Goal: Task Accomplishment & Management: Manage account settings

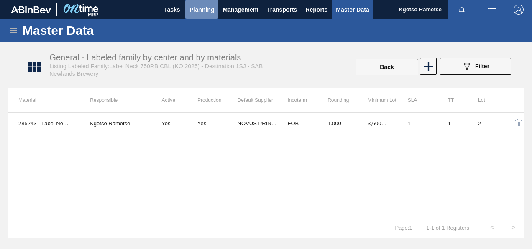
drag, startPoint x: 0, startPoint y: 0, endPoint x: 188, endPoint y: 6, distance: 188.4
click at [188, 6] on button "Planning" at bounding box center [201, 9] width 33 height 19
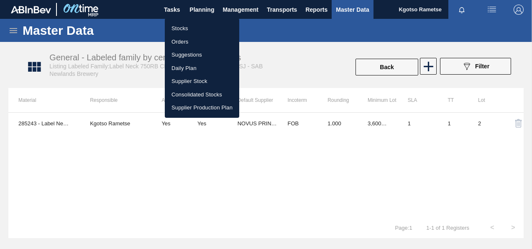
click at [174, 25] on li "Stocks" at bounding box center [202, 28] width 74 height 13
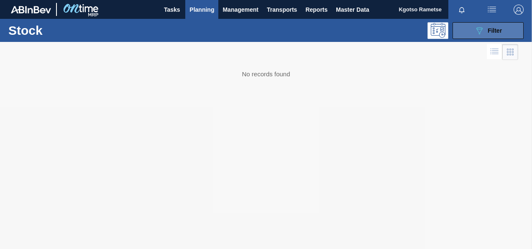
click at [475, 31] on icon "089F7B8B-B2A5-4AFE-B5C0-19BA573D28AC" at bounding box center [480, 31] width 10 height 10
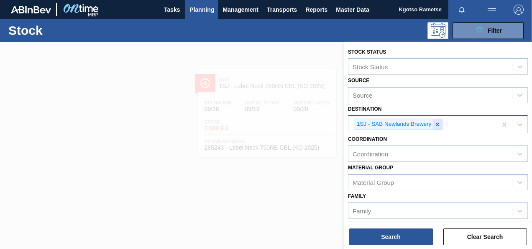
click at [436, 125] on icon at bounding box center [437, 124] width 3 height 3
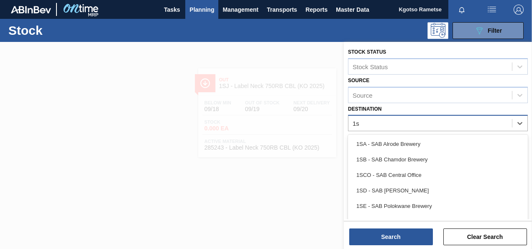
type input "1sh"
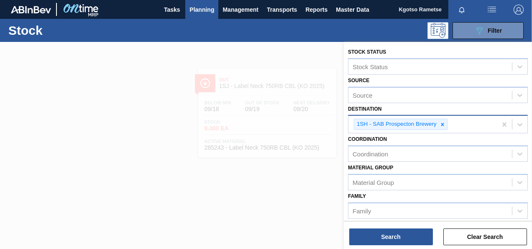
click at [438, 169] on div "Material [PERSON_NAME] Group" at bounding box center [438, 176] width 180 height 28
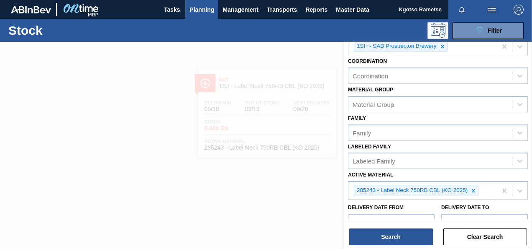
scroll to position [151, 0]
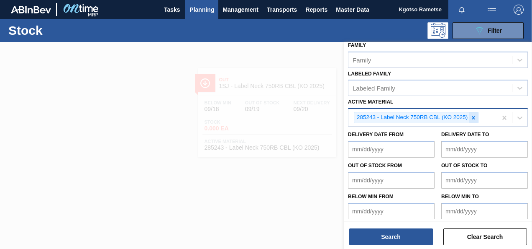
click at [473, 116] on icon at bounding box center [474, 117] width 3 height 3
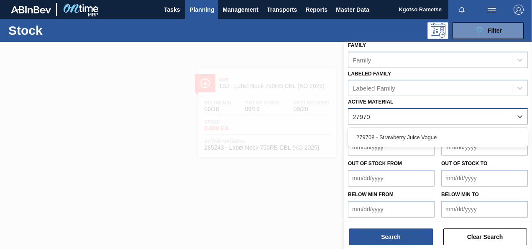
type Material "279708"
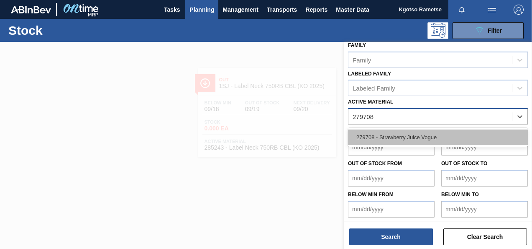
click at [419, 141] on div "279708 - Strawberry Juice Vogue" at bounding box center [438, 136] width 180 height 15
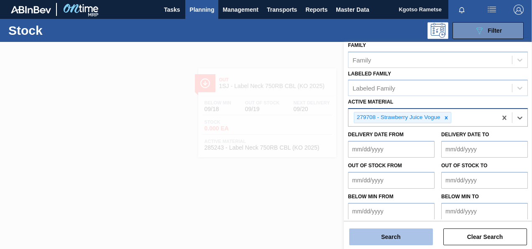
click at [388, 239] on button "Search" at bounding box center [391, 236] width 84 height 17
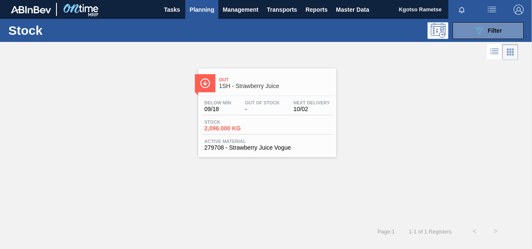
click at [242, 103] on div "Below Min 09/18 Out Of Stock - Next Delivery 10/02" at bounding box center [268, 107] width 130 height 15
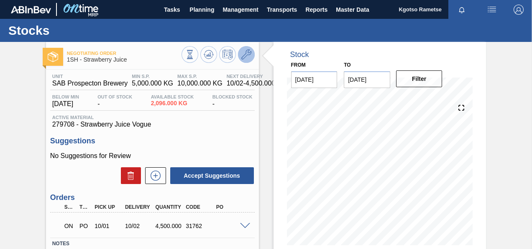
click at [243, 54] on icon at bounding box center [246, 54] width 10 height 10
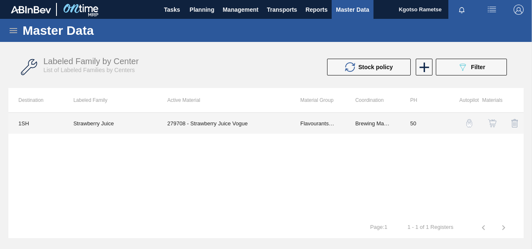
click at [344, 118] on td "Flavourants & Colourants" at bounding box center [317, 123] width 55 height 21
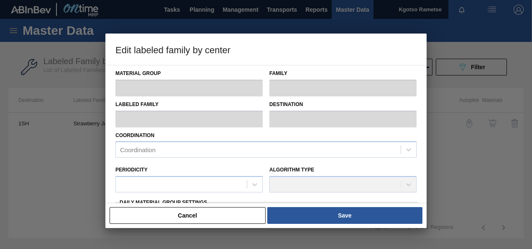
type input "Flavourants & Colourants"
type input "Fruit Concentrate"
type input "Strawberry Juice"
type input "1SH - SAB Prospecton Brewery"
type input "50"
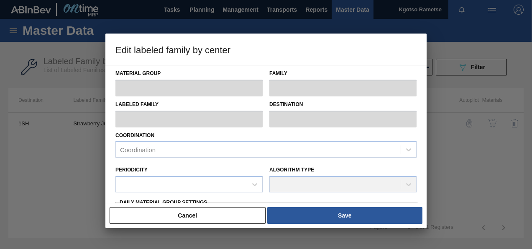
type input "5,000"
type input "10,000"
type input "100"
type input "10,000.000"
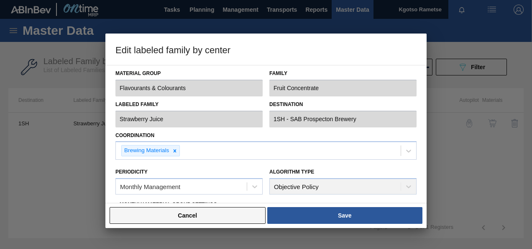
click at [247, 213] on button "Cancel" at bounding box center [188, 215] width 156 height 17
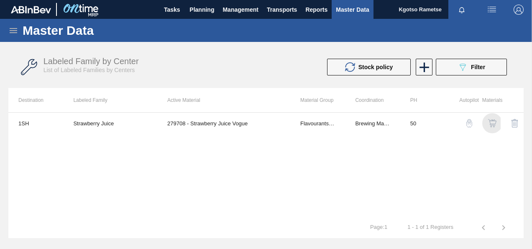
click at [494, 122] on img "button" at bounding box center [492, 123] width 8 height 8
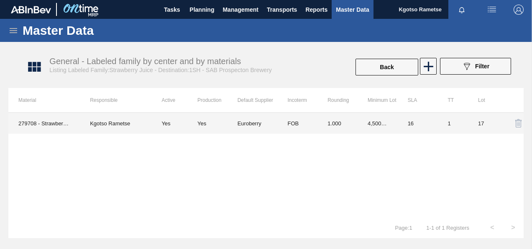
click at [330, 126] on td "1.000" at bounding box center [338, 123] width 40 height 21
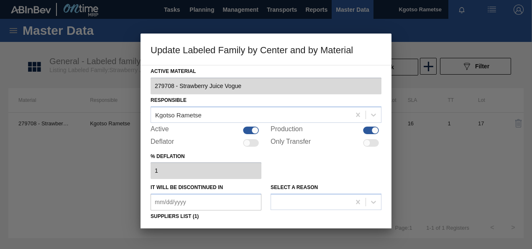
click at [323, 159] on div "% deflation 1" at bounding box center [266, 164] width 231 height 29
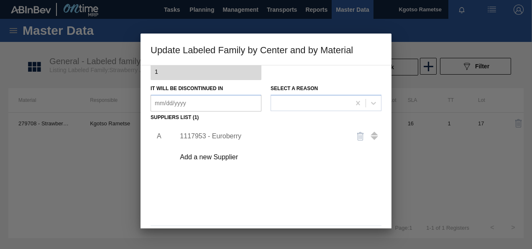
scroll to position [128, 0]
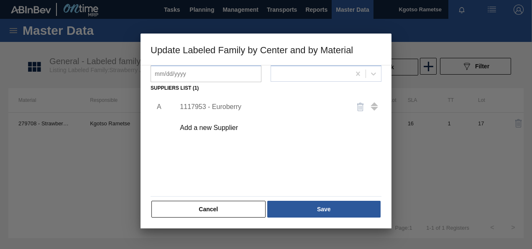
click at [200, 106] on div "1117953 - Euroberry" at bounding box center [262, 107] width 164 height 8
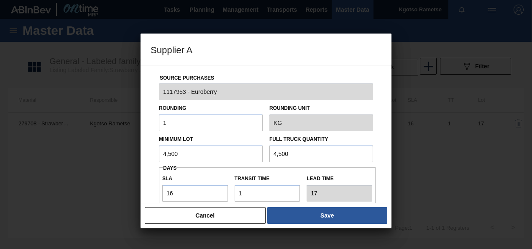
drag, startPoint x: 193, startPoint y: 153, endPoint x: 149, endPoint y: 155, distance: 44.0
click at [149, 155] on div "Source Purchases 1117953 - Euroberry Rounding 1 Rounding Unit KG Minimum Lot 4,…" at bounding box center [266, 134] width 251 height 138
click at [168, 157] on input "2,100" at bounding box center [211, 153] width 104 height 17
type input "2,100"
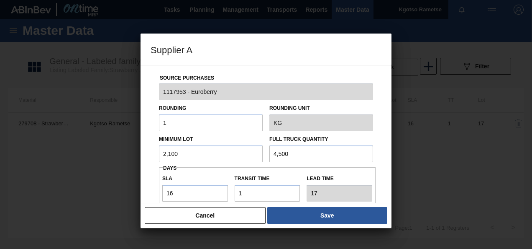
click at [279, 153] on input "4,500" at bounding box center [322, 153] width 104 height 17
paste input "2,1"
type input "2,100"
drag, startPoint x: 176, startPoint y: 190, endPoint x: 120, endPoint y: 205, distance: 58.0
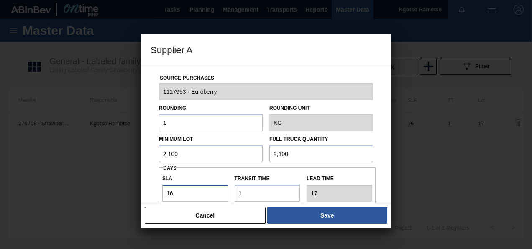
click at [120, 205] on div "Supplier A Source Purchases 1117953 - Euroberry Rounding 1 Rounding Unit KG Min…" at bounding box center [266, 124] width 532 height 249
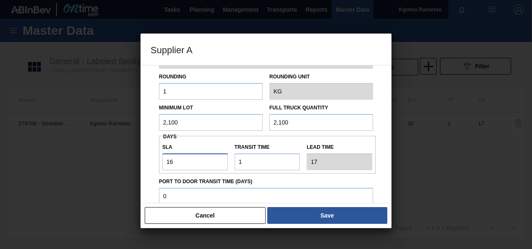
type input "2"
type input "3"
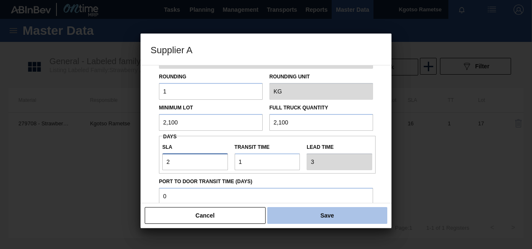
type input "2"
click at [360, 218] on button "Save" at bounding box center [327, 215] width 120 height 17
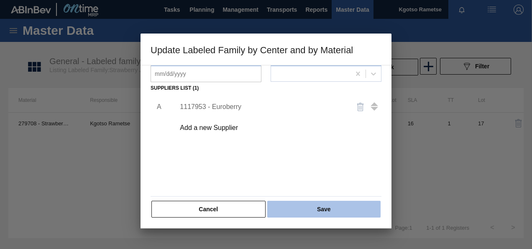
click at [351, 215] on button "Save" at bounding box center [323, 208] width 113 height 17
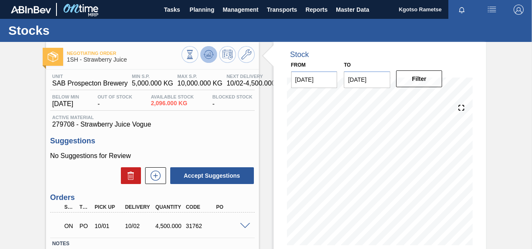
click at [212, 57] on icon at bounding box center [208, 56] width 8 height 4
